Goal: Information Seeking & Learning: Find specific fact

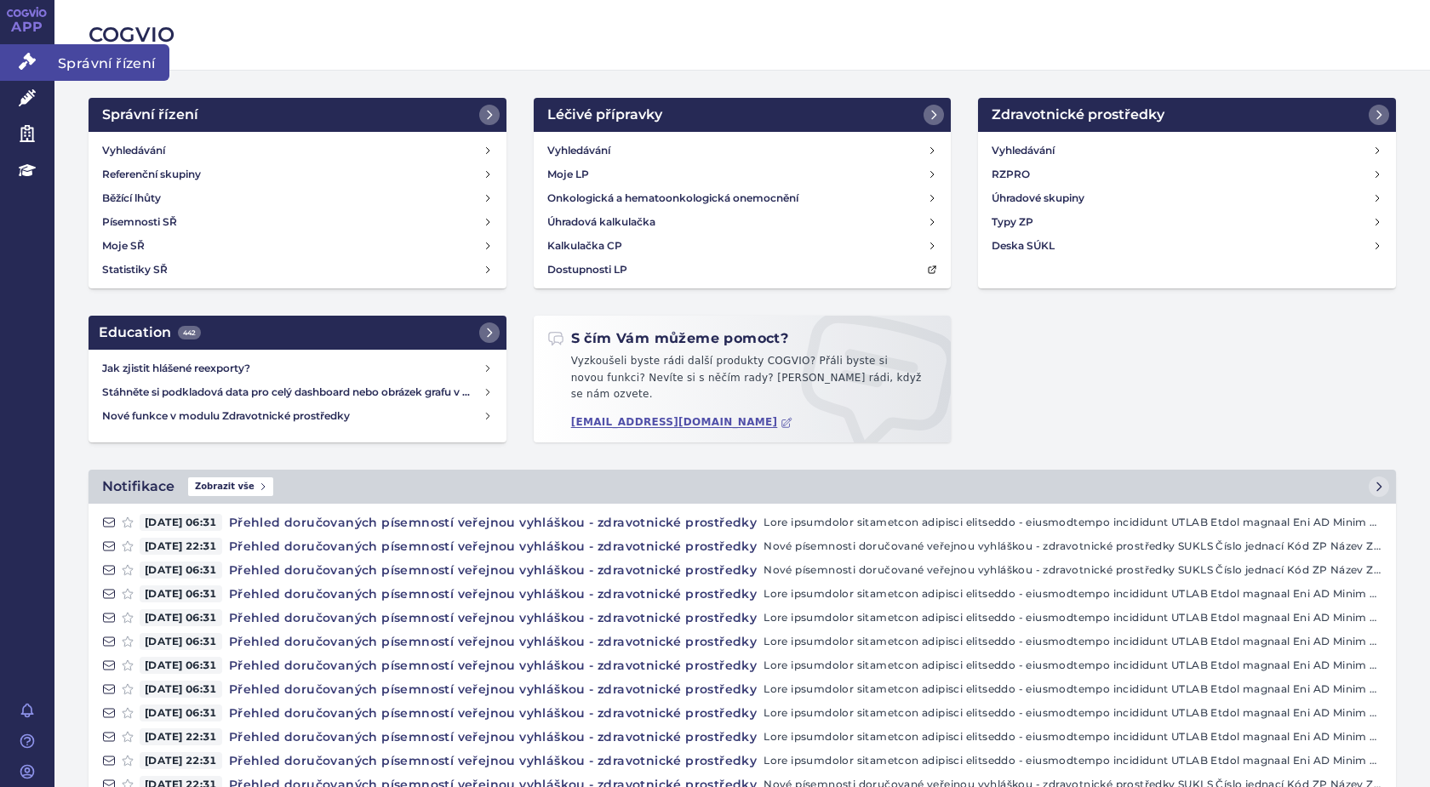
click at [66, 59] on span "Správní řízení" at bounding box center [111, 62] width 115 height 36
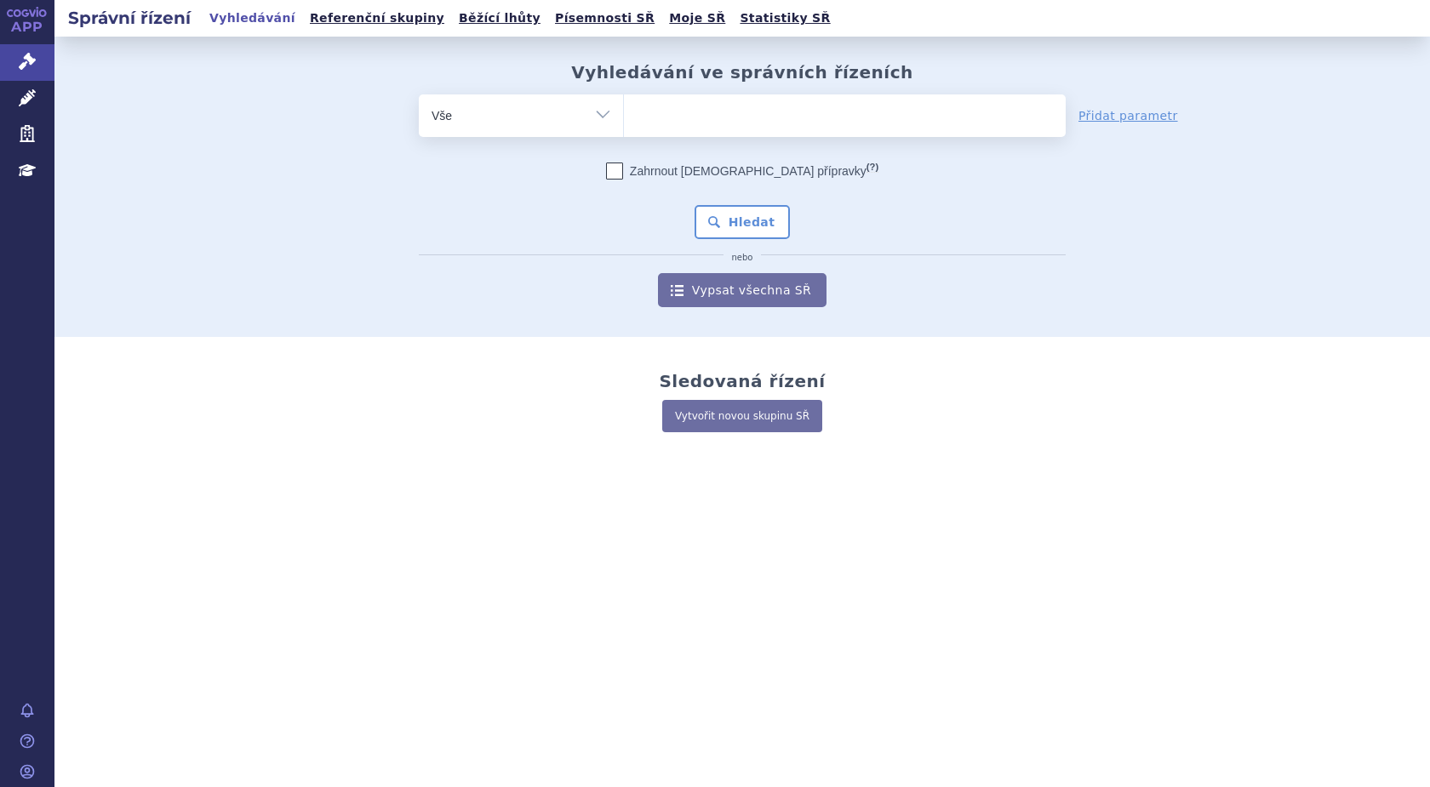
click at [642, 116] on input "search" at bounding box center [640, 113] width 9 height 21
type input "27"
type input "273"
type input "2739"
type input "27392"
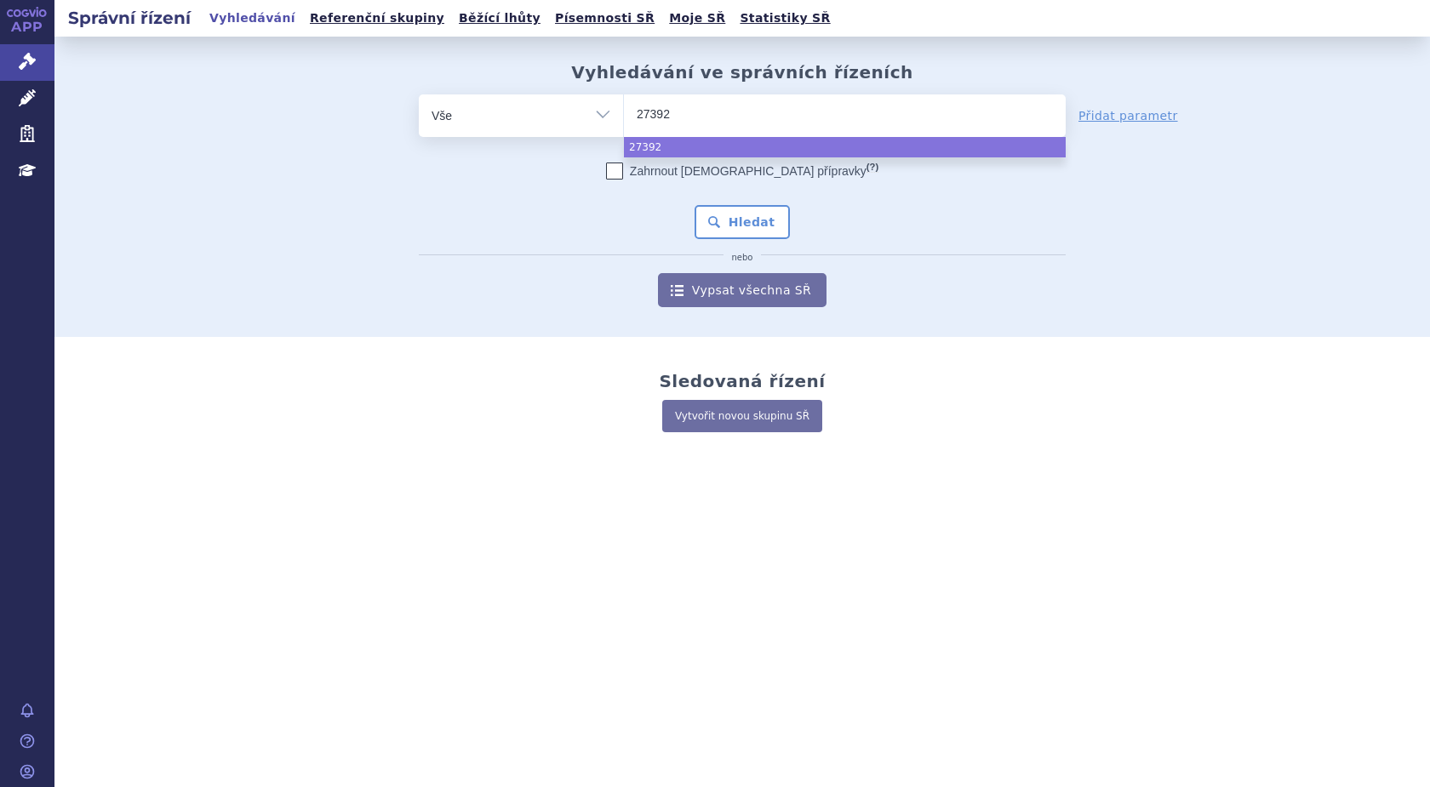
type input "273924"
type input "273924/"
type input "273924/20"
type input "273924/202"
type input "273924/2024"
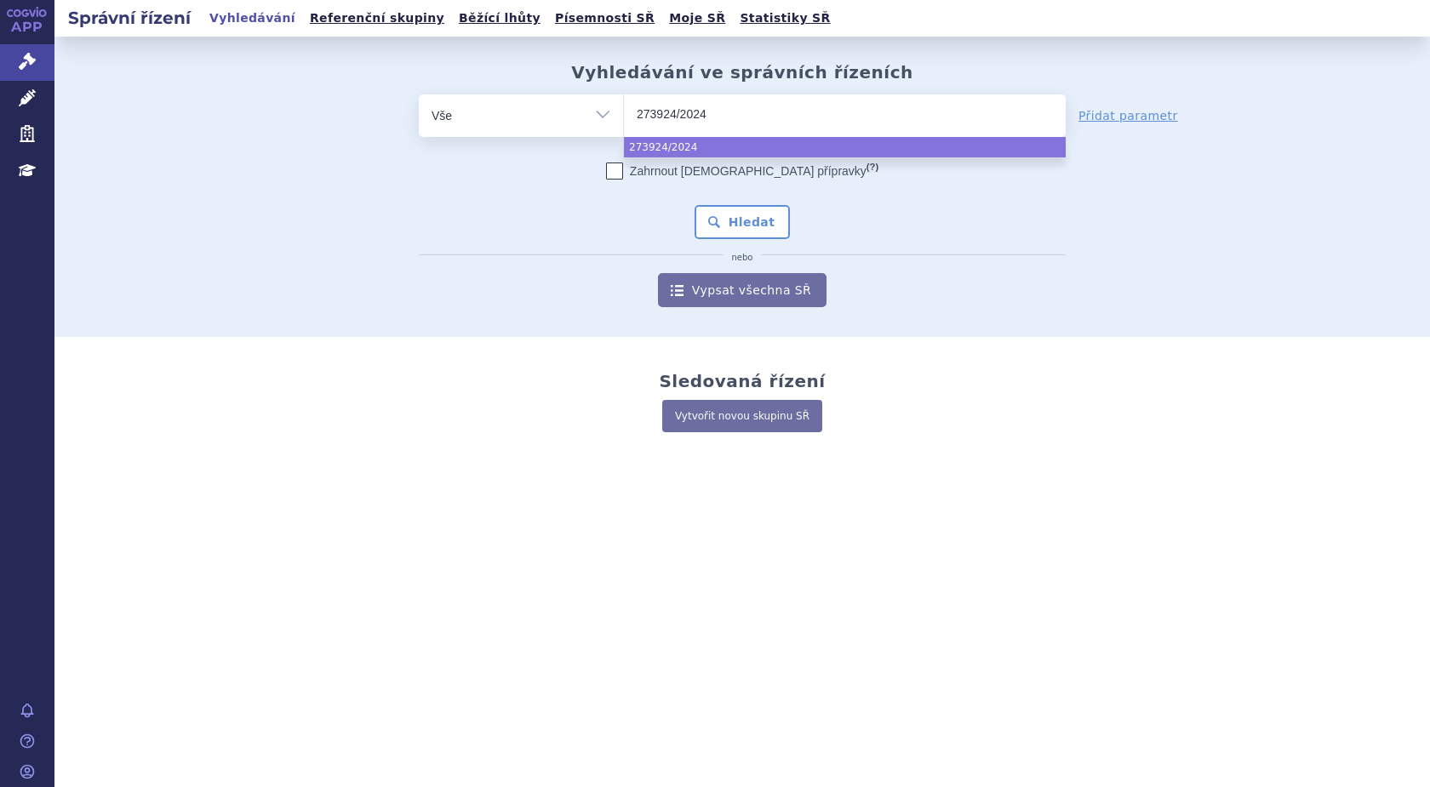
select select "273924/2024"
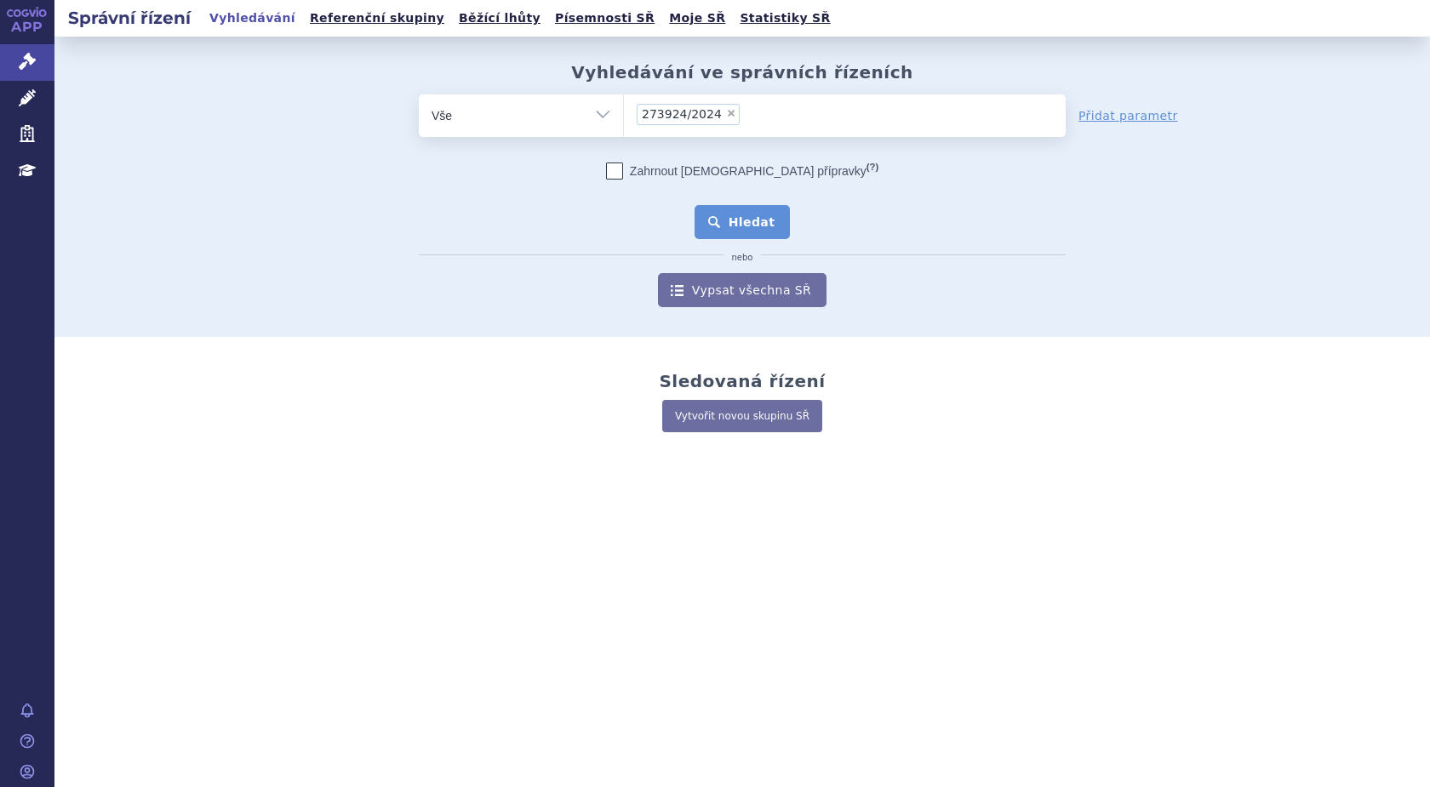
click at [733, 218] on button "Hledat" at bounding box center [742, 222] width 96 height 34
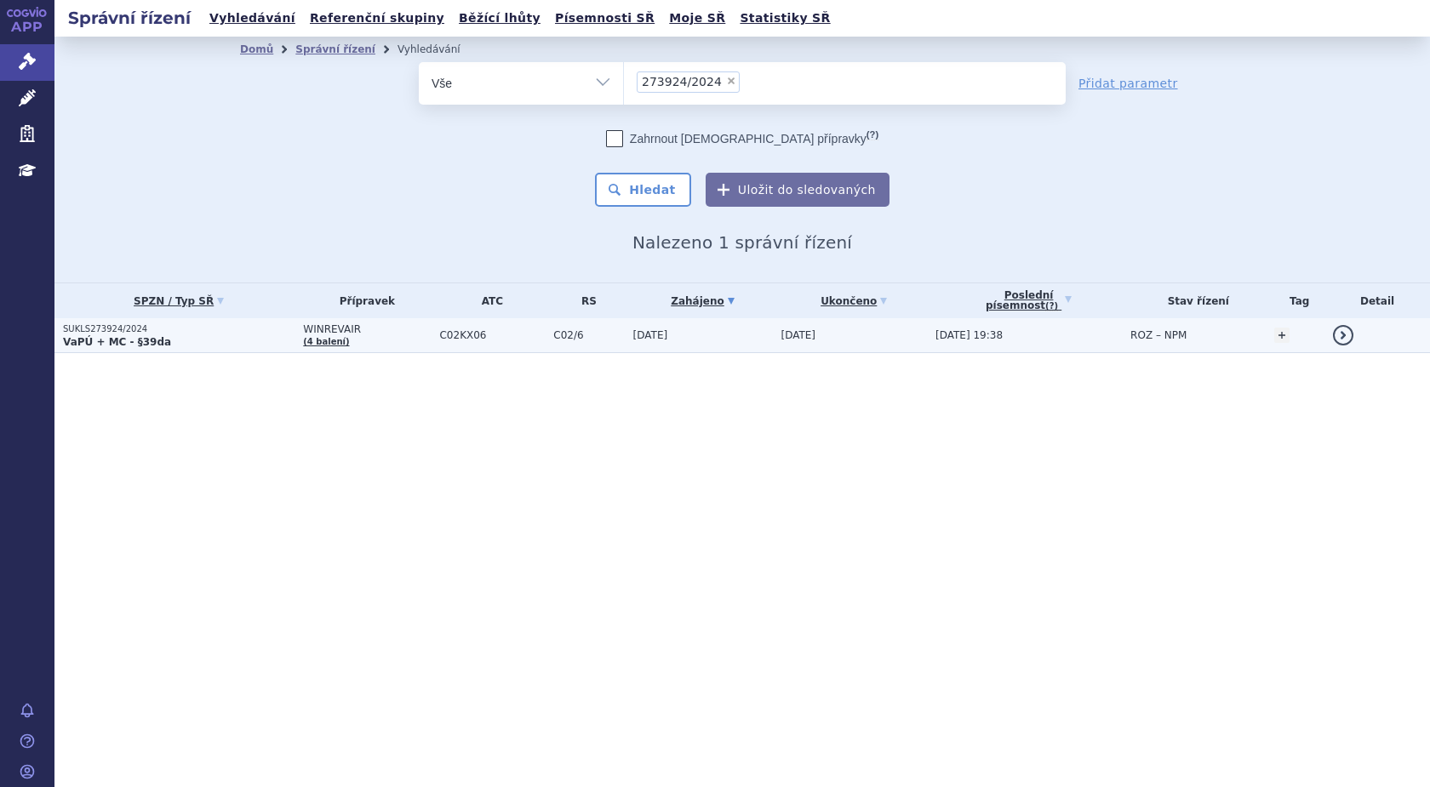
drag, startPoint x: 0, startPoint y: 0, endPoint x: 92, endPoint y: 338, distance: 350.1
click at [93, 338] on strong "VaPÚ + MC - §39da" at bounding box center [117, 342] width 108 height 12
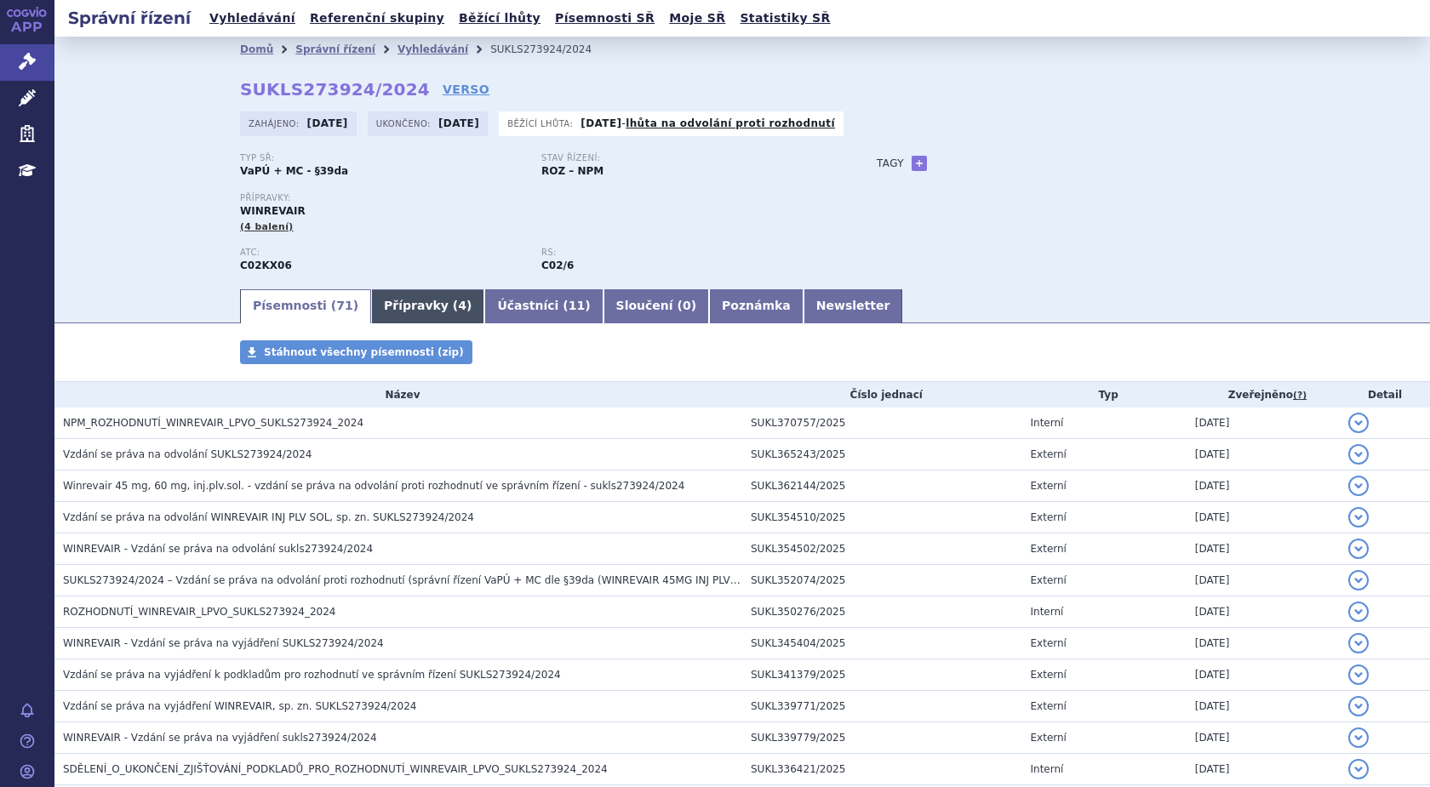
click at [395, 310] on link "Přípravky ( 4 )" at bounding box center [427, 306] width 113 height 34
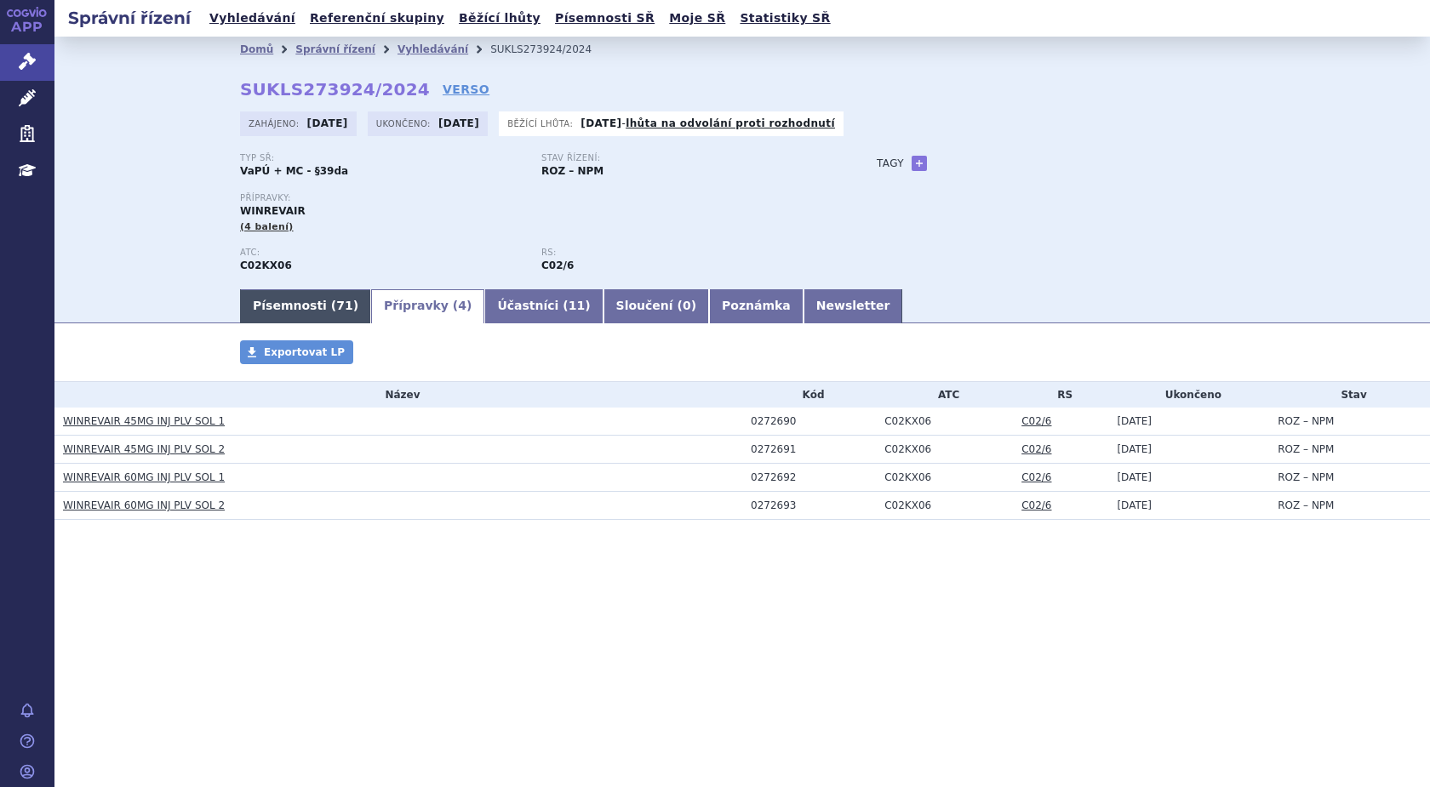
click at [281, 305] on link "Písemnosti ( 71 )" at bounding box center [305, 306] width 131 height 34
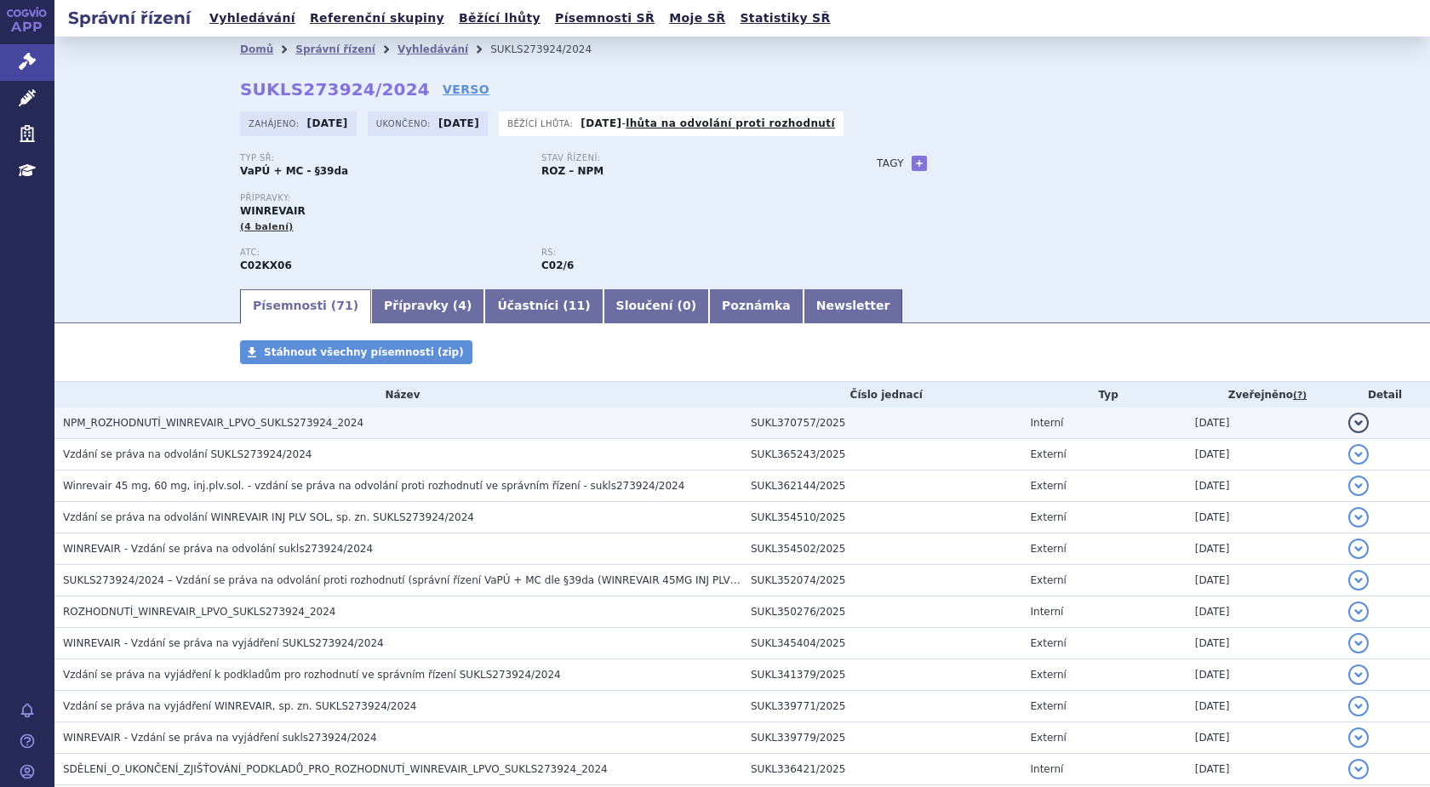
click at [251, 422] on span "NPM_ROZHODNUTÍ_WINREVAIR_LPVO_SUKLS273924_2024" at bounding box center [213, 423] width 300 height 12
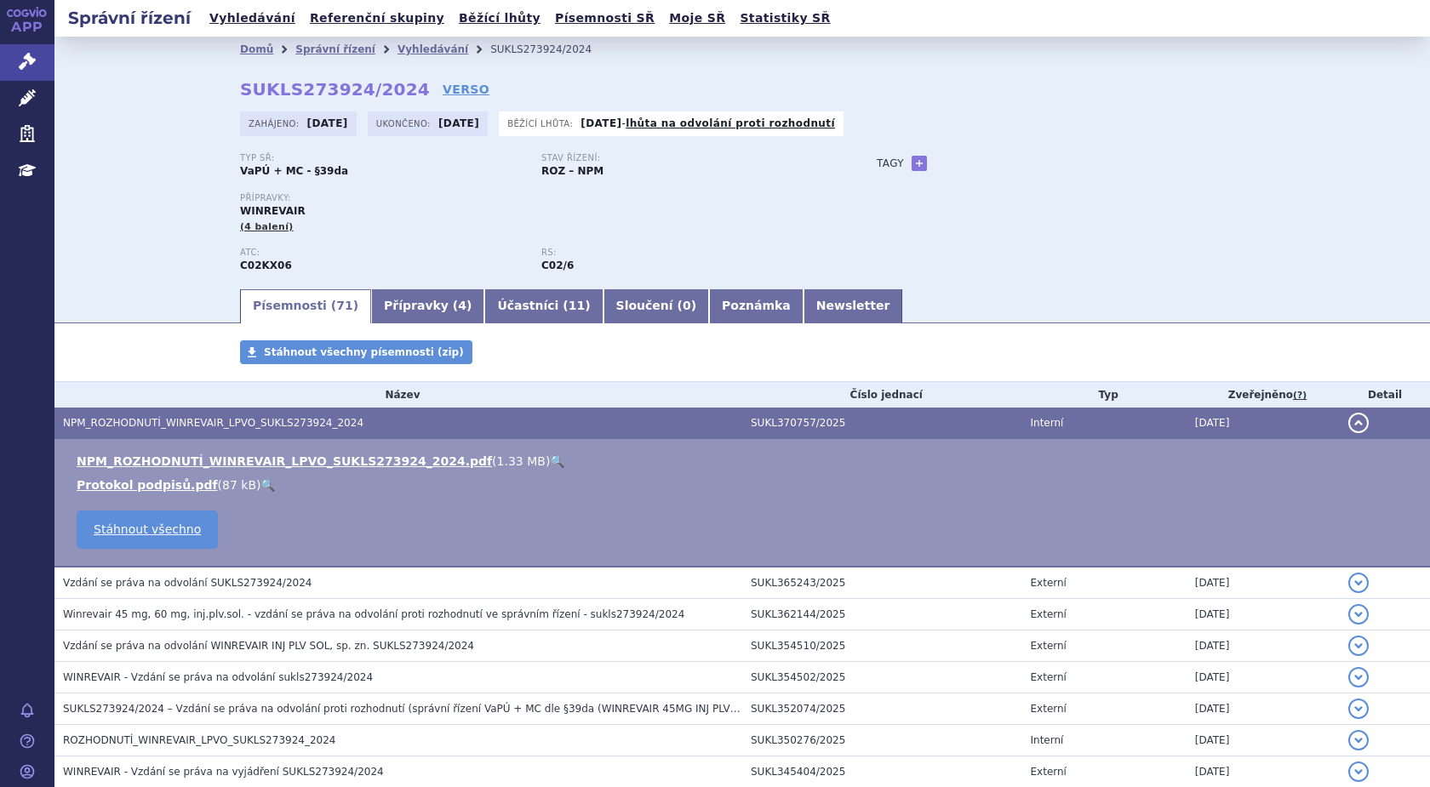
click at [550, 459] on link "🔍" at bounding box center [557, 461] width 14 height 14
